Goal: Transaction & Acquisition: Purchase product/service

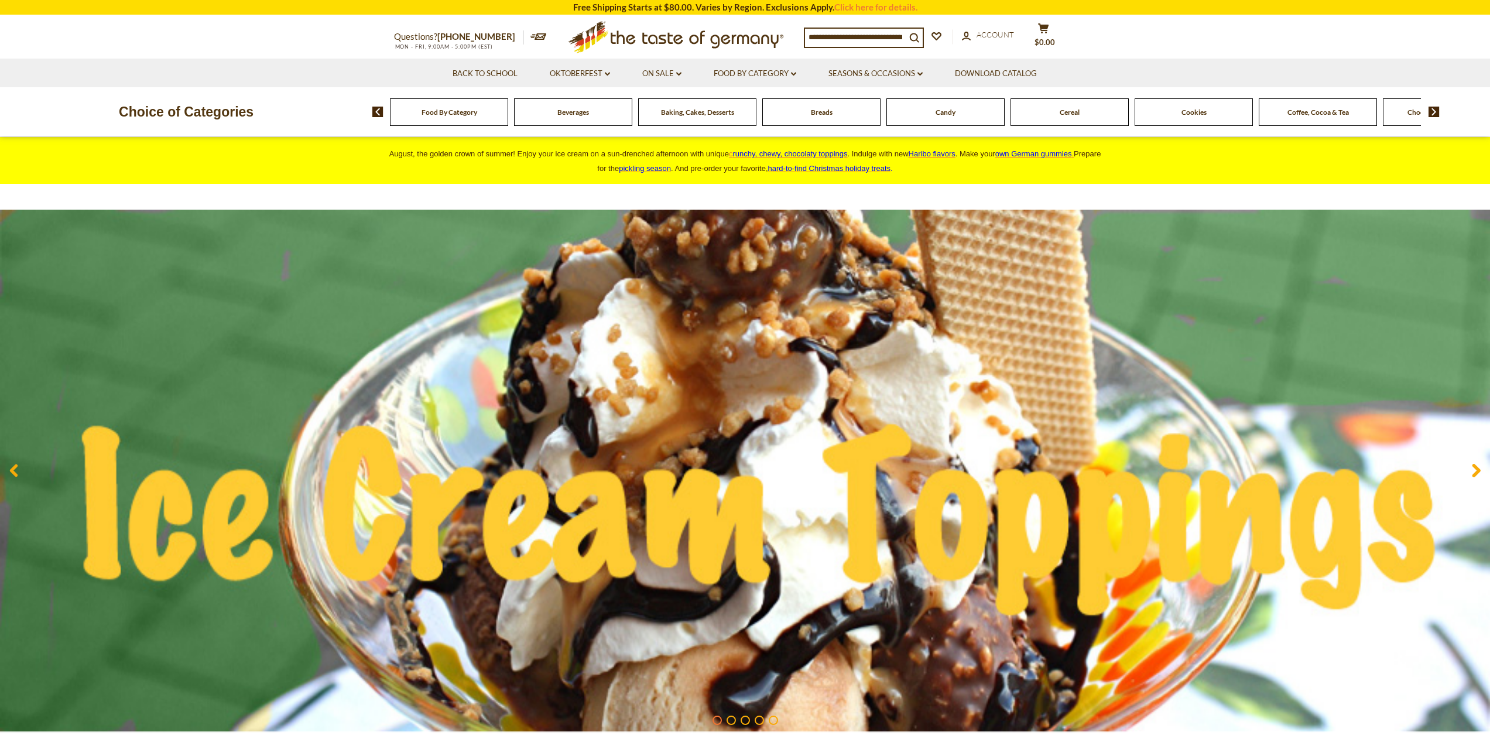
click at [827, 36] on input at bounding box center [855, 37] width 101 height 16
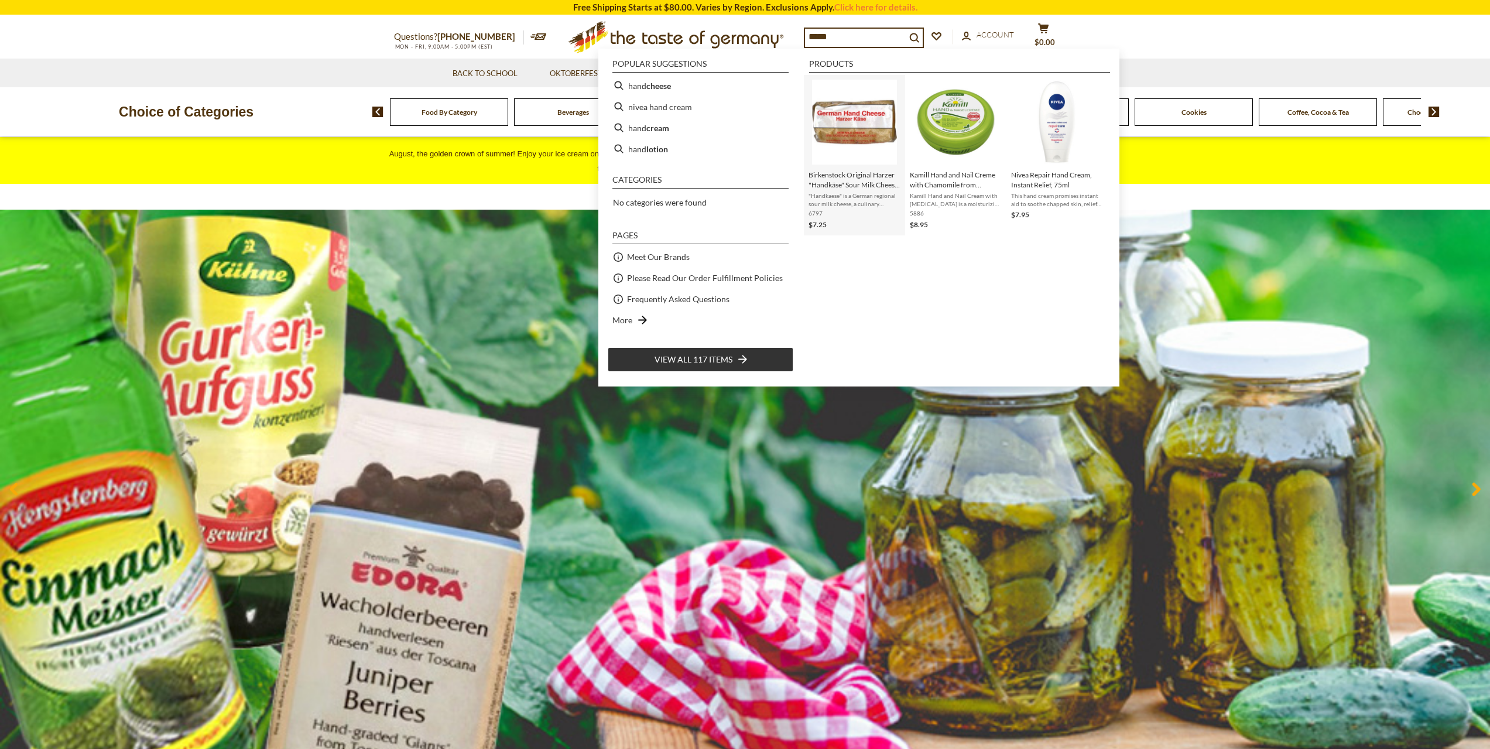
type input "****"
click at [819, 109] on img "Instant Search Results" at bounding box center [854, 122] width 85 height 85
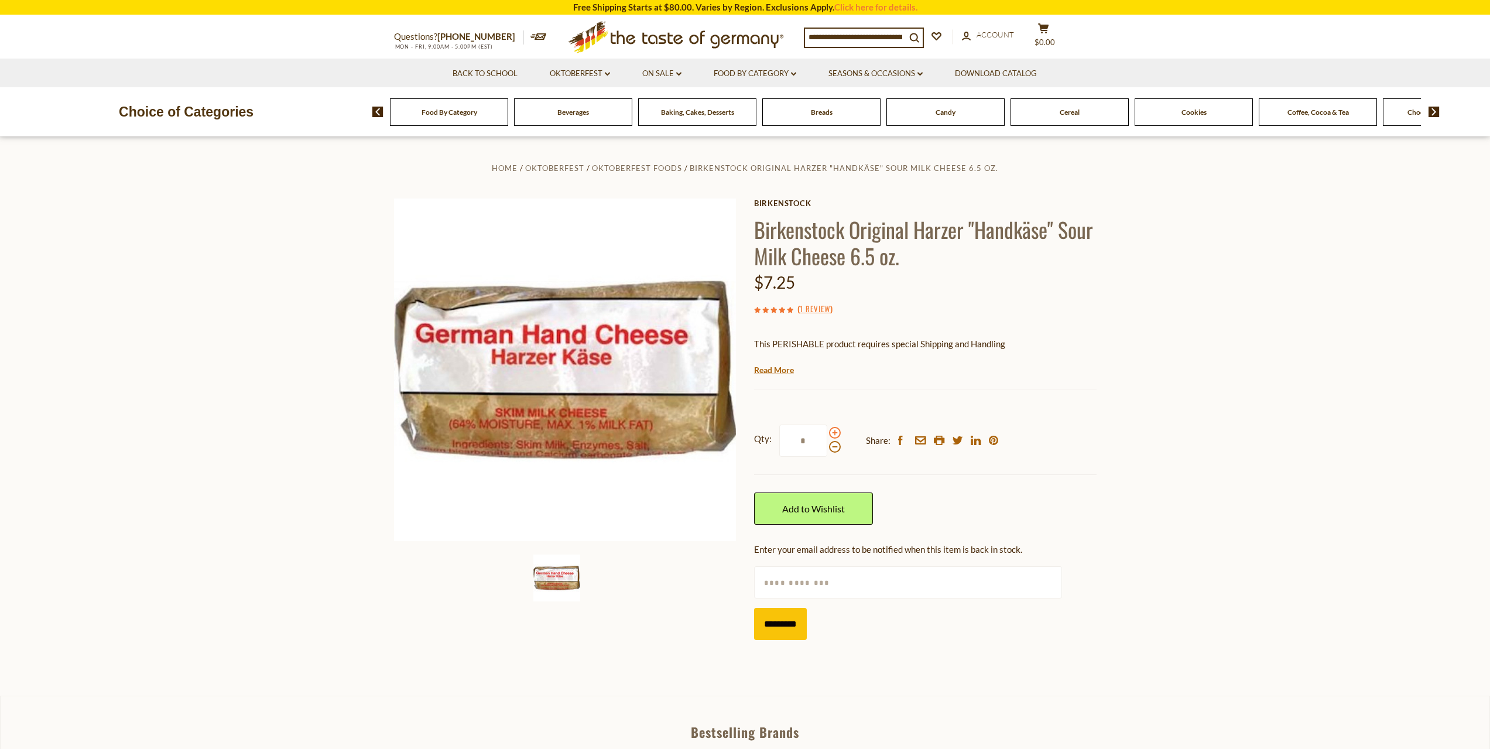
click at [832, 434] on span at bounding box center [835, 433] width 12 height 12
click at [827, 434] on input "*" at bounding box center [803, 440] width 48 height 32
click at [832, 433] on span at bounding box center [835, 433] width 12 height 12
click at [827, 433] on input "*" at bounding box center [803, 440] width 48 height 32
click at [832, 433] on span at bounding box center [835, 433] width 12 height 12
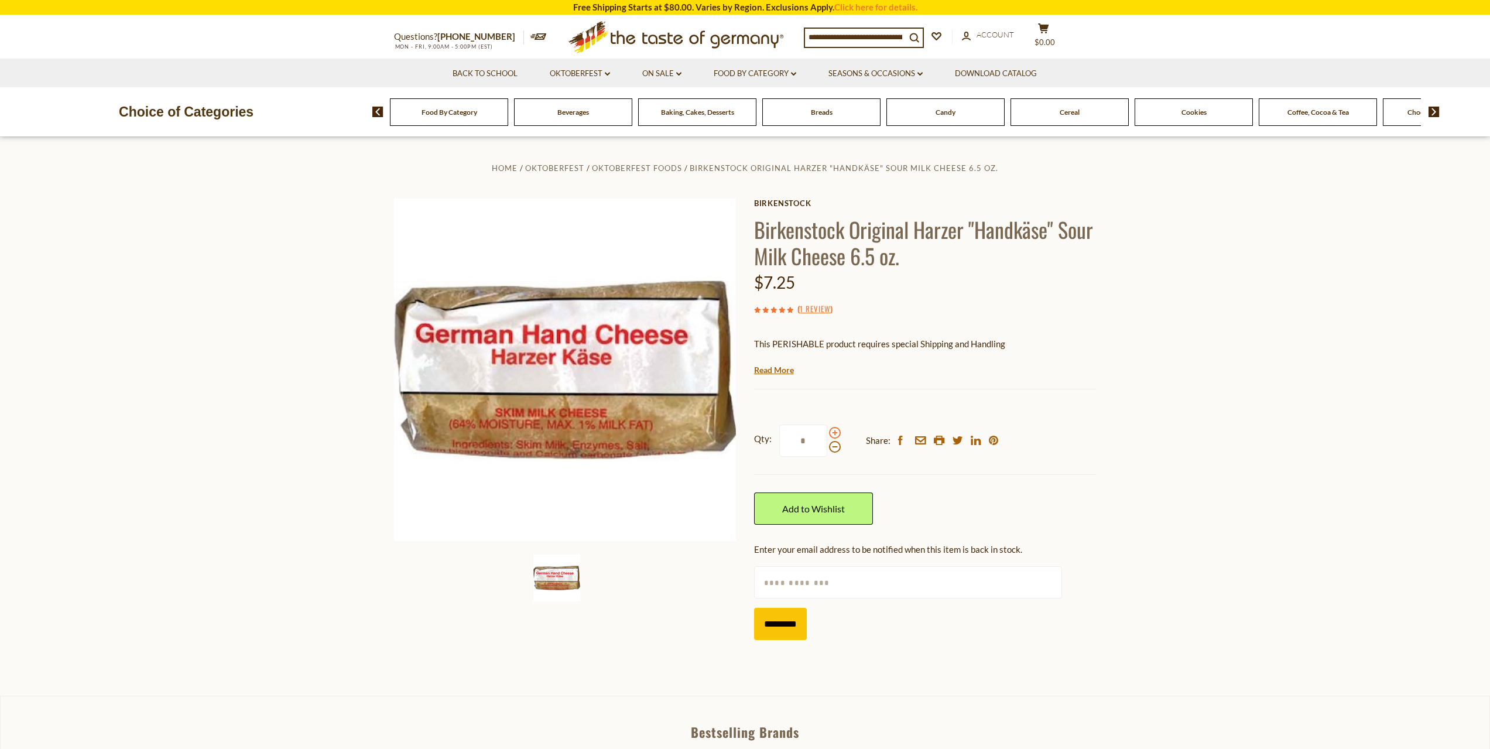
click at [827, 433] on input "*" at bounding box center [803, 440] width 48 height 32
click at [832, 433] on span at bounding box center [835, 433] width 12 height 12
click at [827, 433] on input "*" at bounding box center [803, 440] width 48 height 32
click at [832, 433] on span at bounding box center [835, 433] width 12 height 12
click at [827, 433] on input "*" at bounding box center [803, 440] width 48 height 32
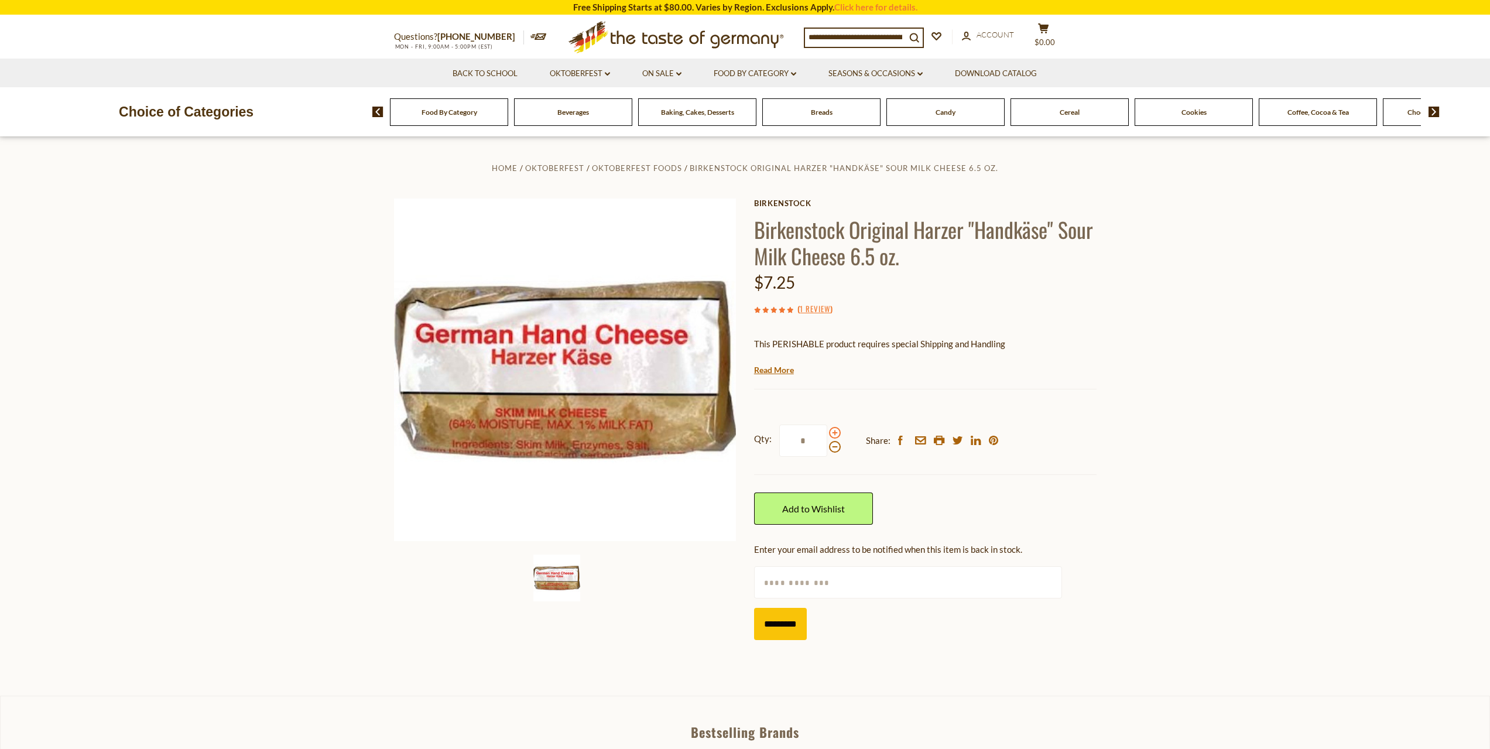
type input "**"
